Goal: Task Accomplishment & Management: Manage account settings

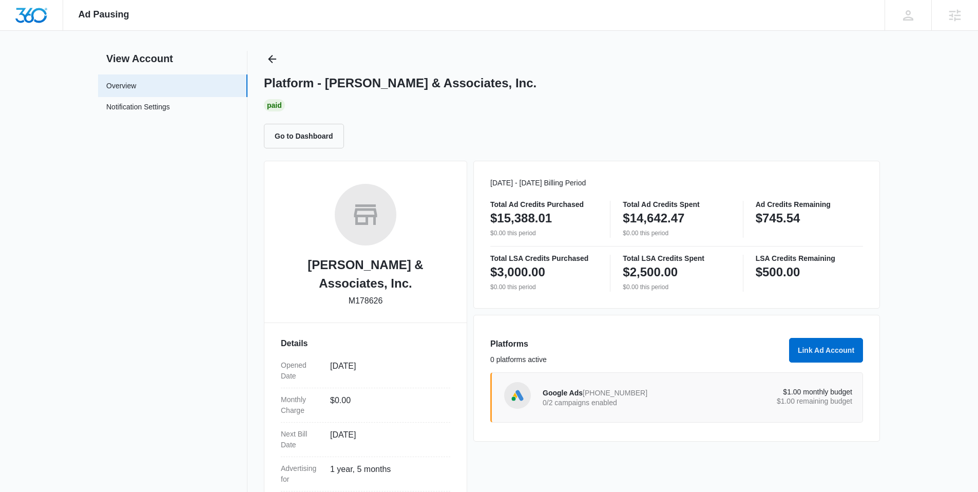
scroll to position [28, 0]
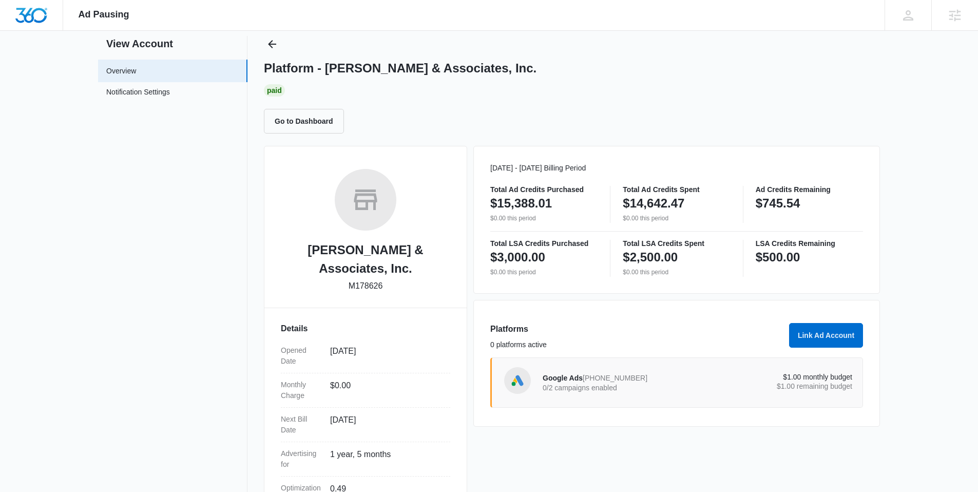
click at [602, 380] on span "873-864-7250" at bounding box center [615, 378] width 65 height 8
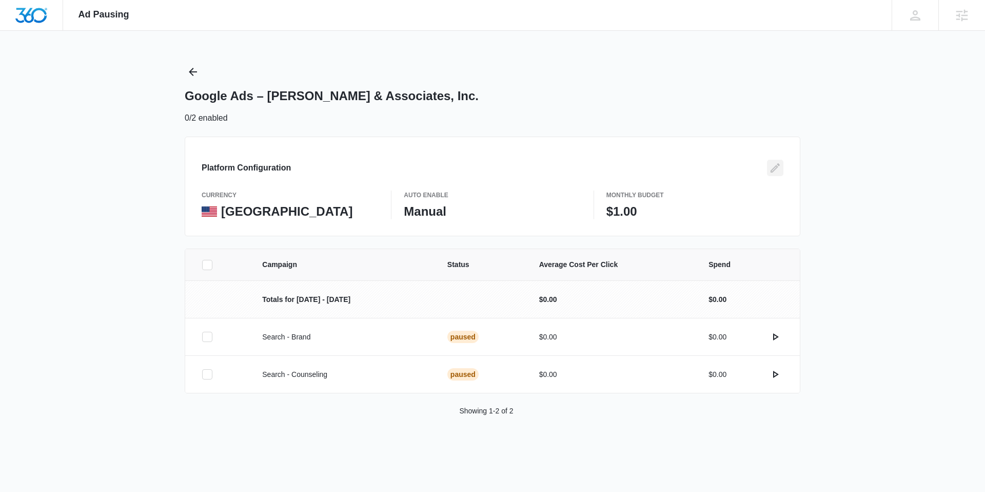
click at [778, 167] on icon "Edit" at bounding box center [775, 167] width 9 height 9
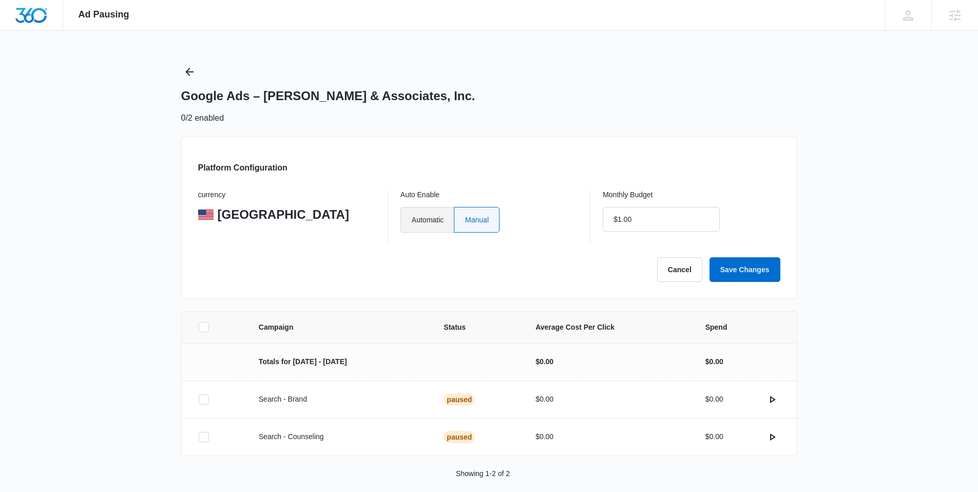
click at [415, 217] on label "Automatic" at bounding box center [426, 220] width 53 height 26
click at [412, 219] on input "Automatic" at bounding box center [411, 219] width 1 height 1
radio input "true"
click at [646, 214] on input "$1.00" at bounding box center [661, 219] width 117 height 25
type input "$0.00"
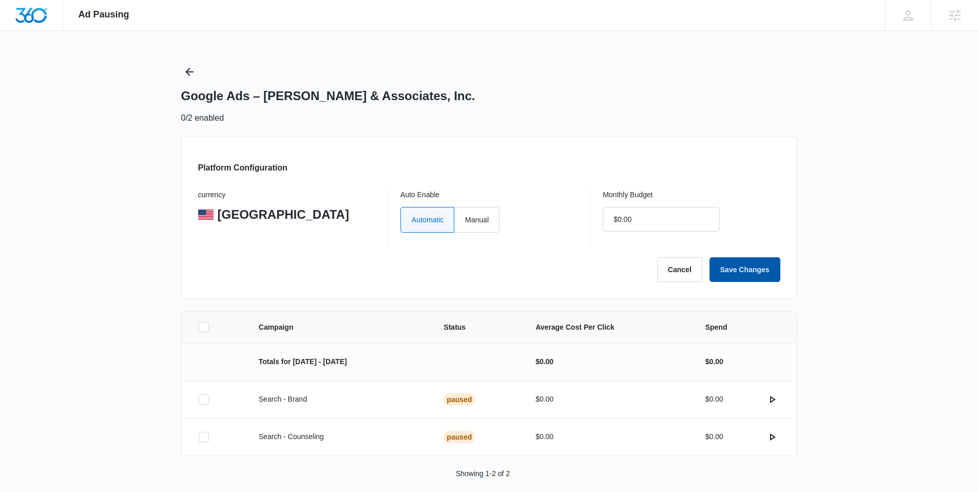
click at [741, 268] on button "Save Changes" at bounding box center [744, 269] width 71 height 25
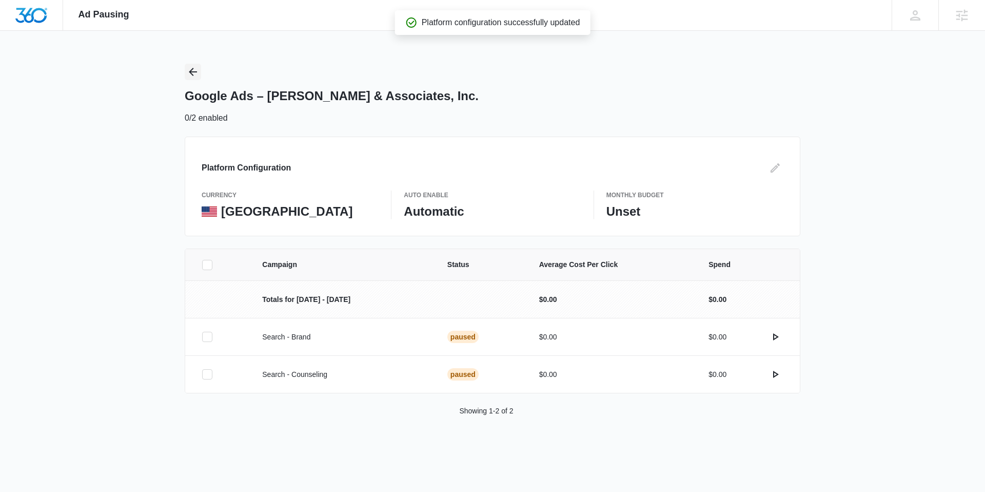
click at [193, 70] on icon "Back" at bounding box center [193, 72] width 12 height 12
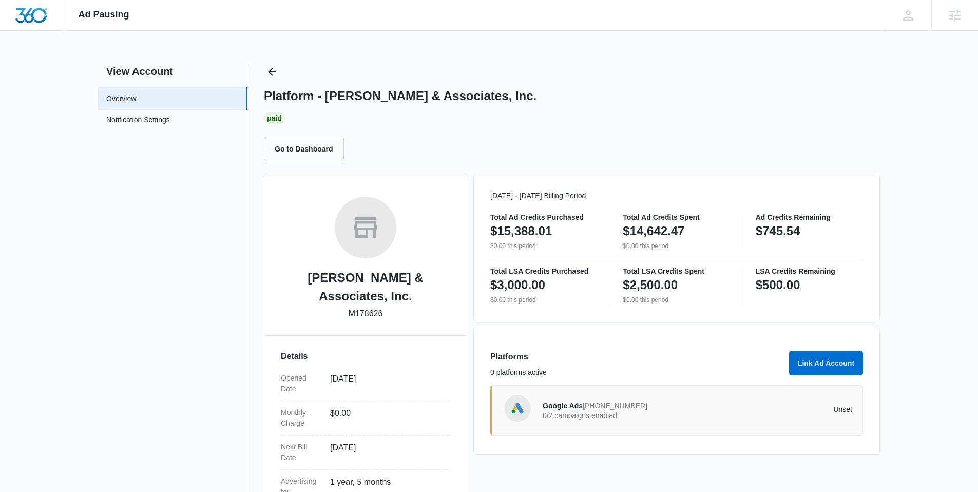
click at [596, 413] on p "0/2 campaigns enabled" at bounding box center [619, 415] width 155 height 7
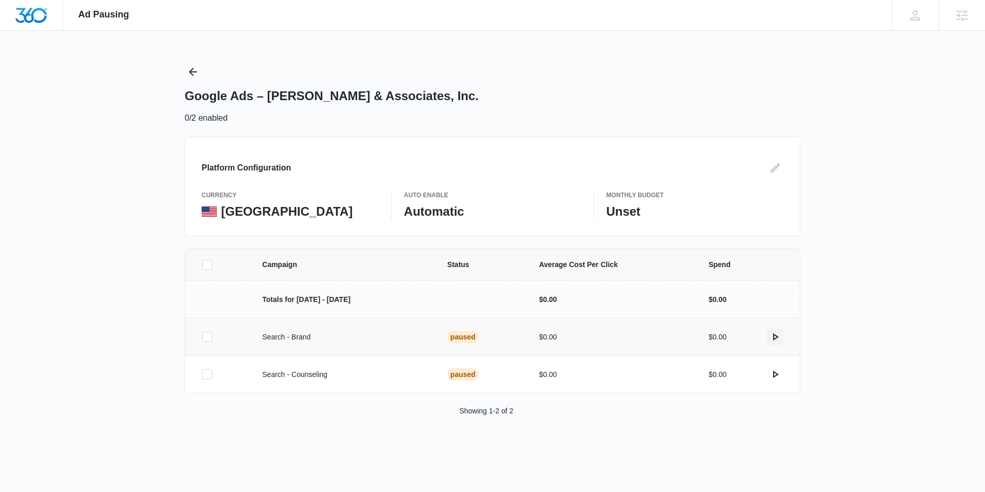
click at [776, 336] on icon "actions.activate" at bounding box center [775, 337] width 12 height 12
click at [772, 374] on icon "actions.activate" at bounding box center [775, 374] width 12 height 12
